Goal: Information Seeking & Learning: Understand process/instructions

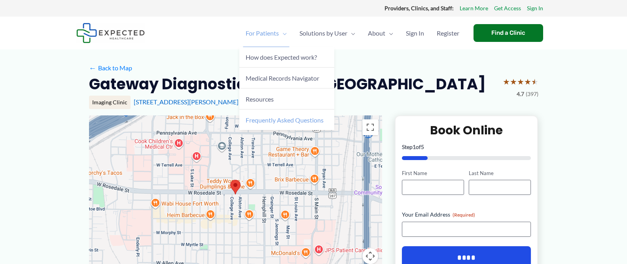
click at [282, 121] on span "Frequently Asked Questions" at bounding box center [285, 120] width 78 height 8
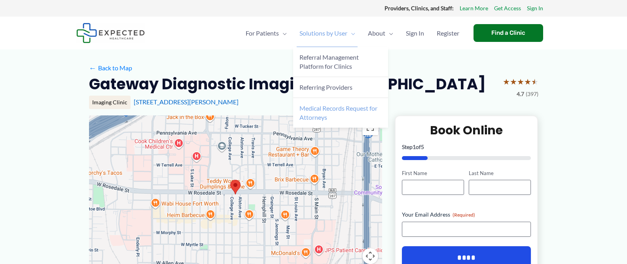
click at [319, 110] on span "Medical Records Request for Attorneys" at bounding box center [339, 112] width 78 height 17
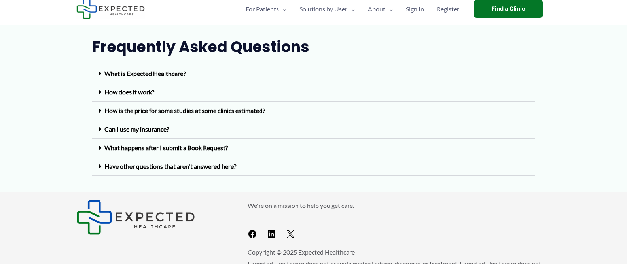
scroll to position [43, 0]
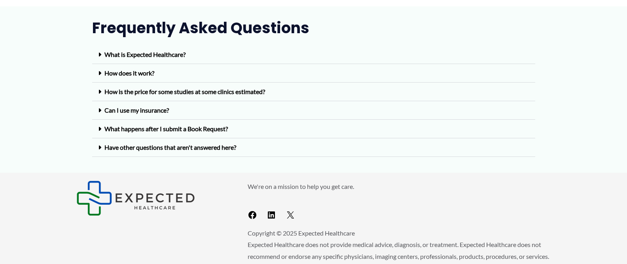
click at [230, 149] on link "Have other questions that aren't answered here?" at bounding box center [170, 148] width 132 height 8
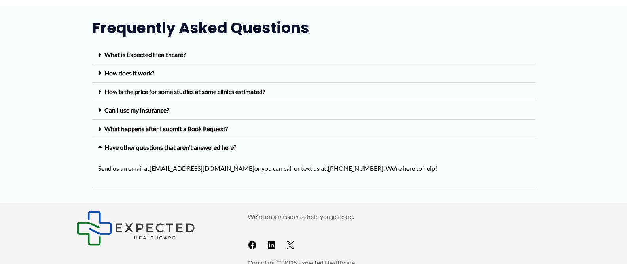
click at [197, 133] on div "What happens after I submit a Book Request?" at bounding box center [313, 129] width 443 height 19
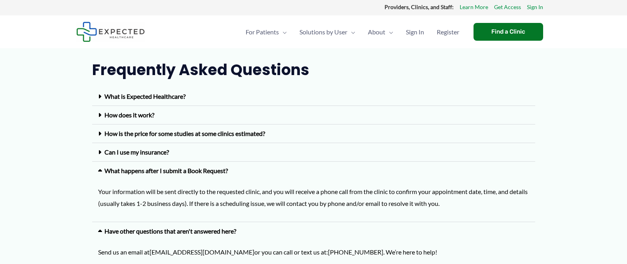
scroll to position [0, 0]
